Goal: Task Accomplishment & Management: Use online tool/utility

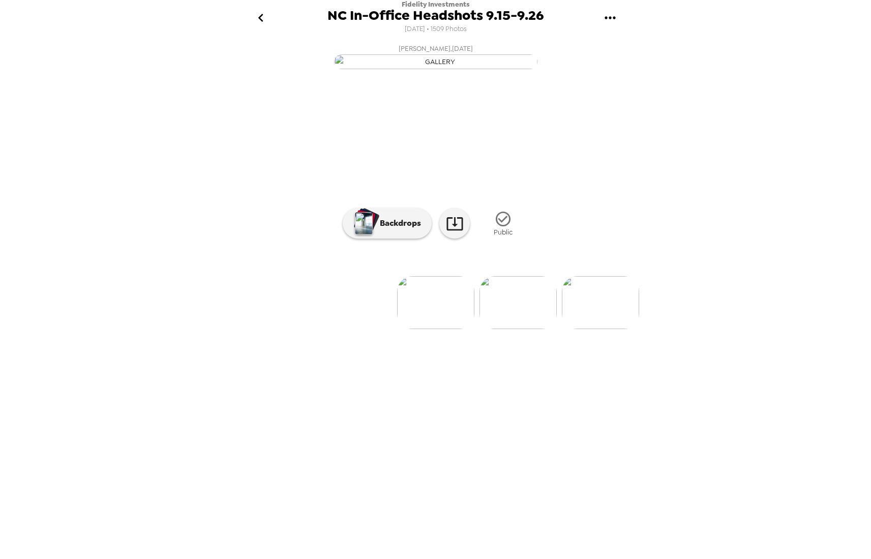
click at [259, 18] on icon "go back" at bounding box center [260, 18] width 5 height 8
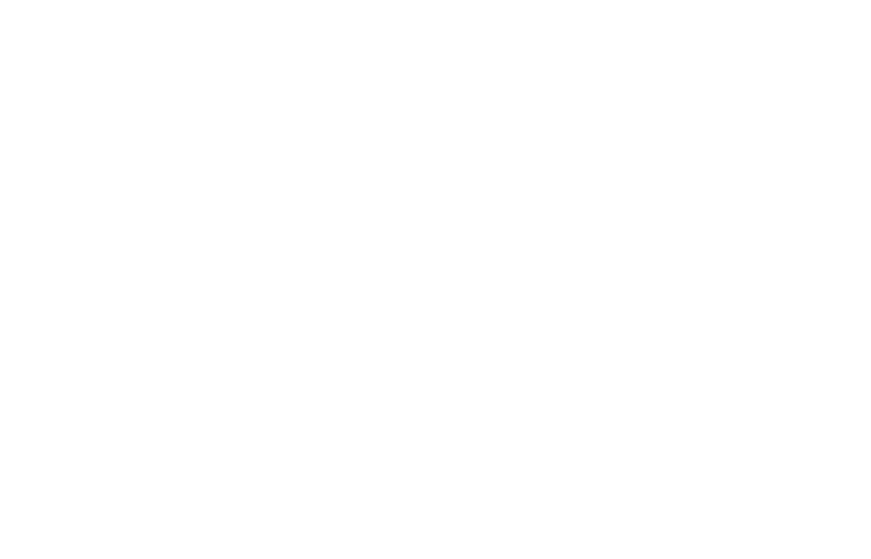
scroll to position [455, 0]
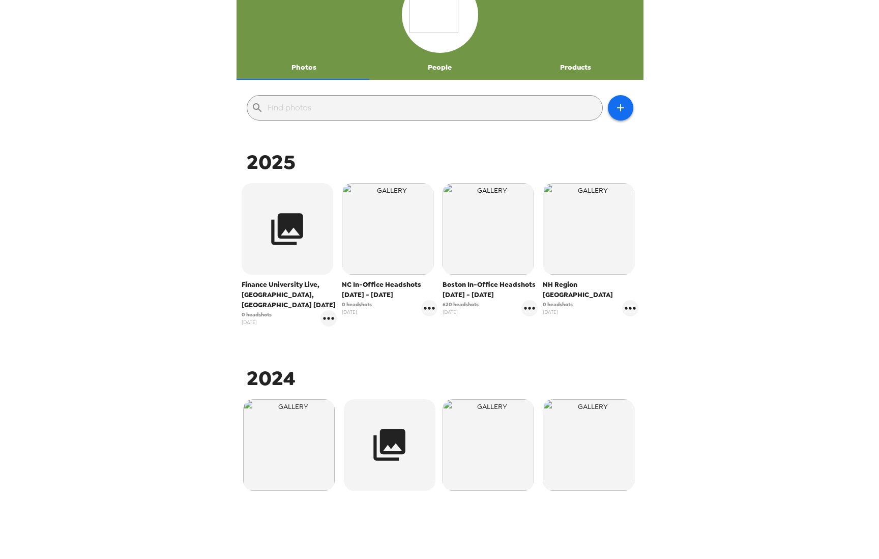
scroll to position [35, 0]
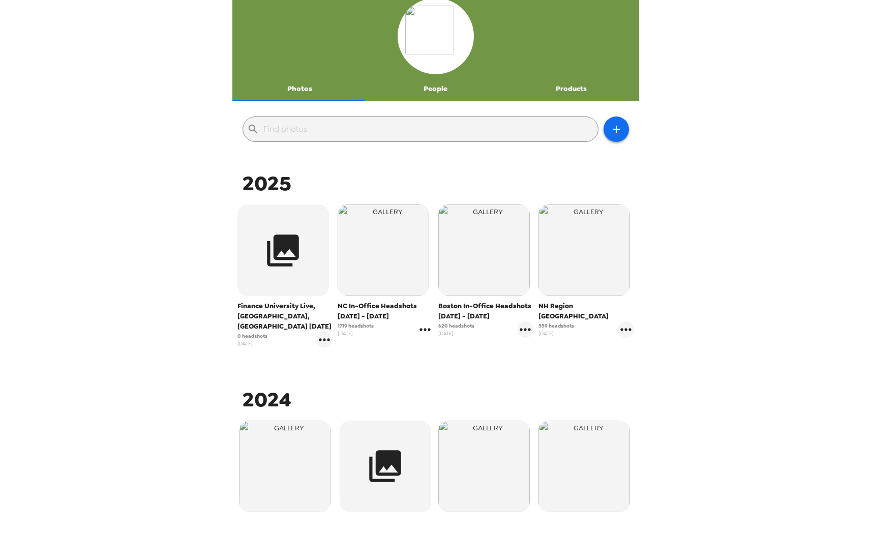
click at [427, 333] on icon "gallery menu" at bounding box center [425, 329] width 16 height 16
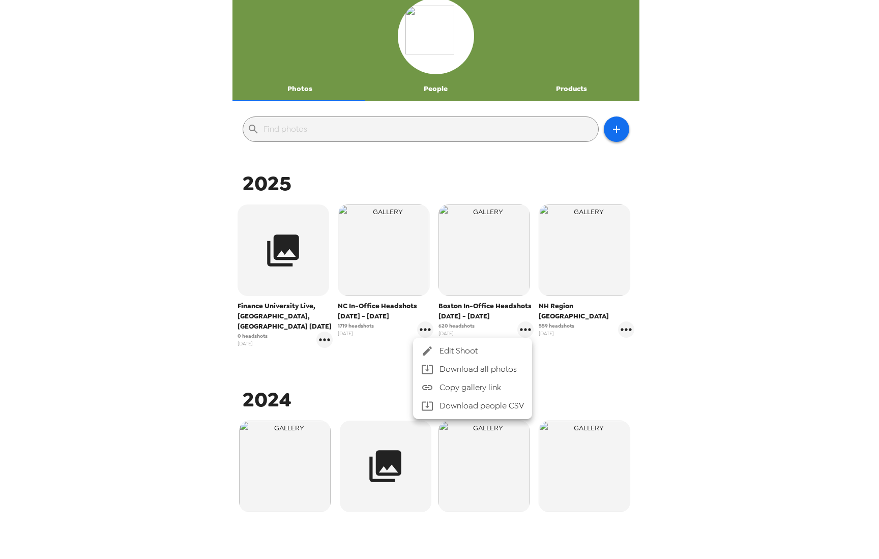
click at [453, 407] on li "Download people CSV" at bounding box center [472, 406] width 119 height 18
click at [462, 406] on li "Download people CSV" at bounding box center [472, 406] width 119 height 18
